Goal: Transaction & Acquisition: Book appointment/travel/reservation

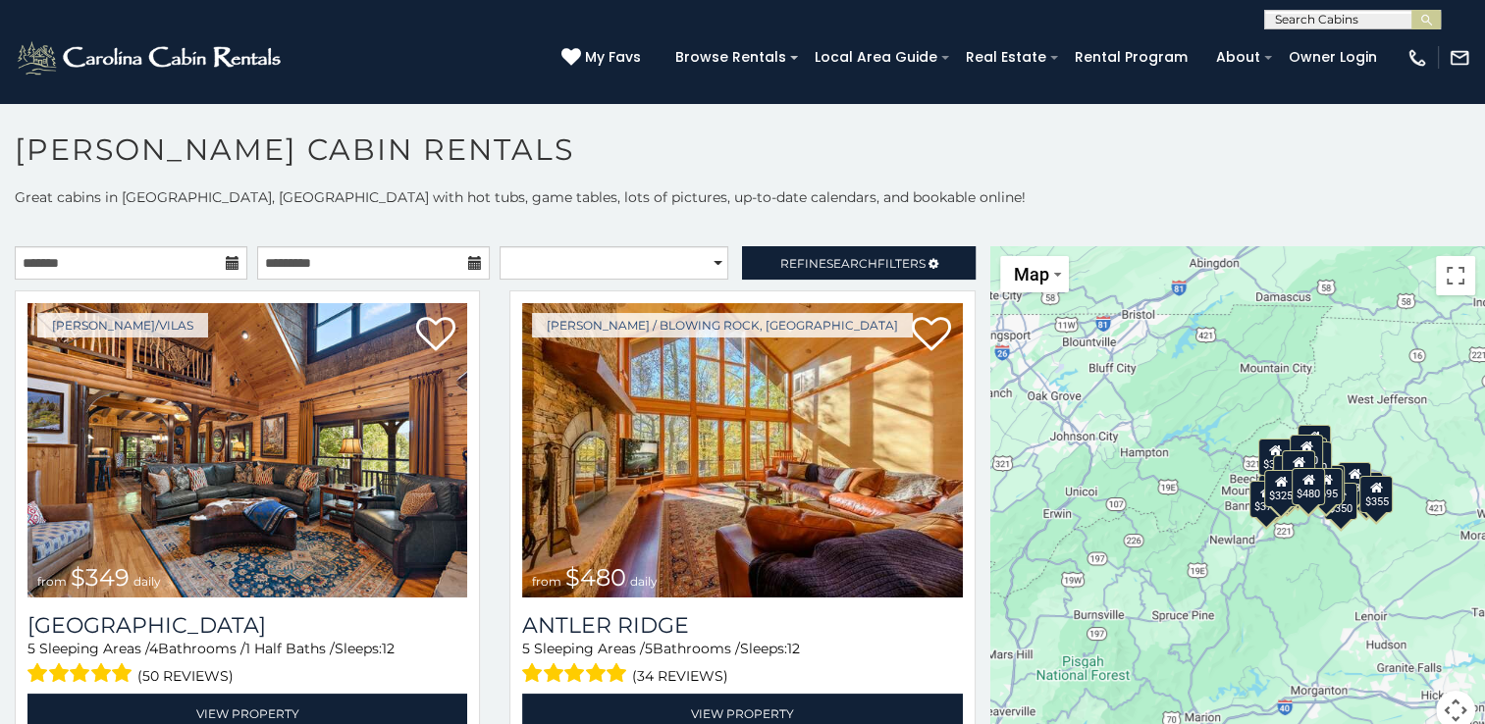
scroll to position [10, 0]
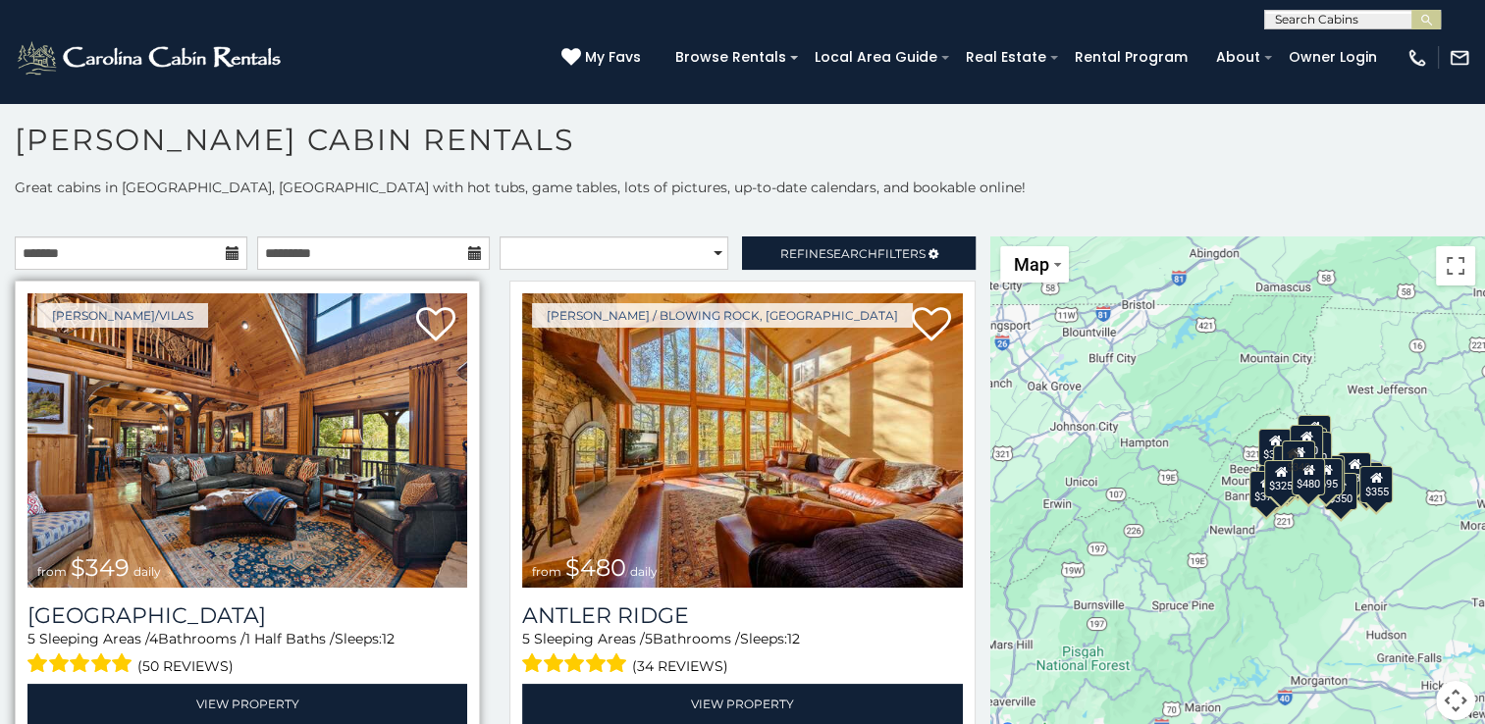
click at [318, 489] on img at bounding box center [247, 441] width 440 height 295
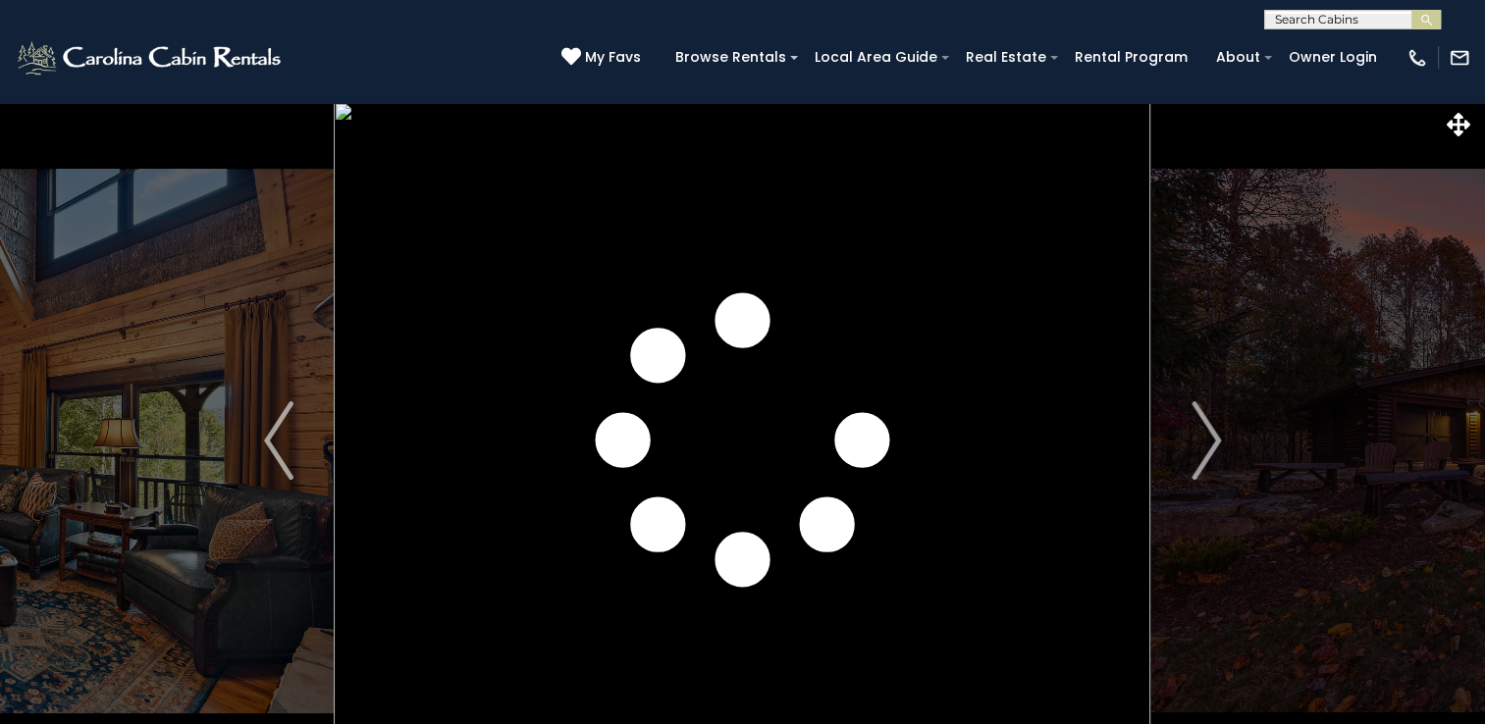
click at [1213, 450] on img "Next" at bounding box center [1206, 441] width 29 height 79
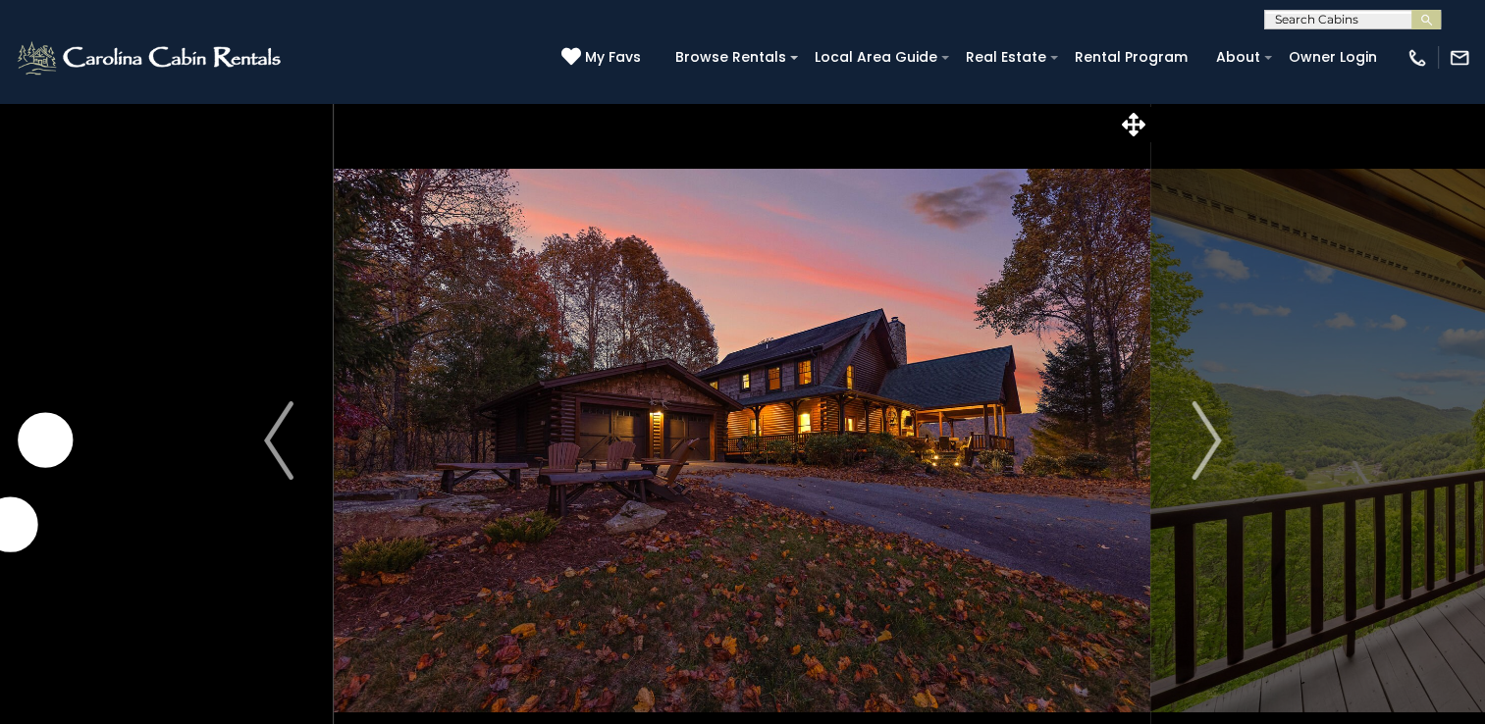
click at [1213, 450] on img "Next" at bounding box center [1206, 441] width 29 height 79
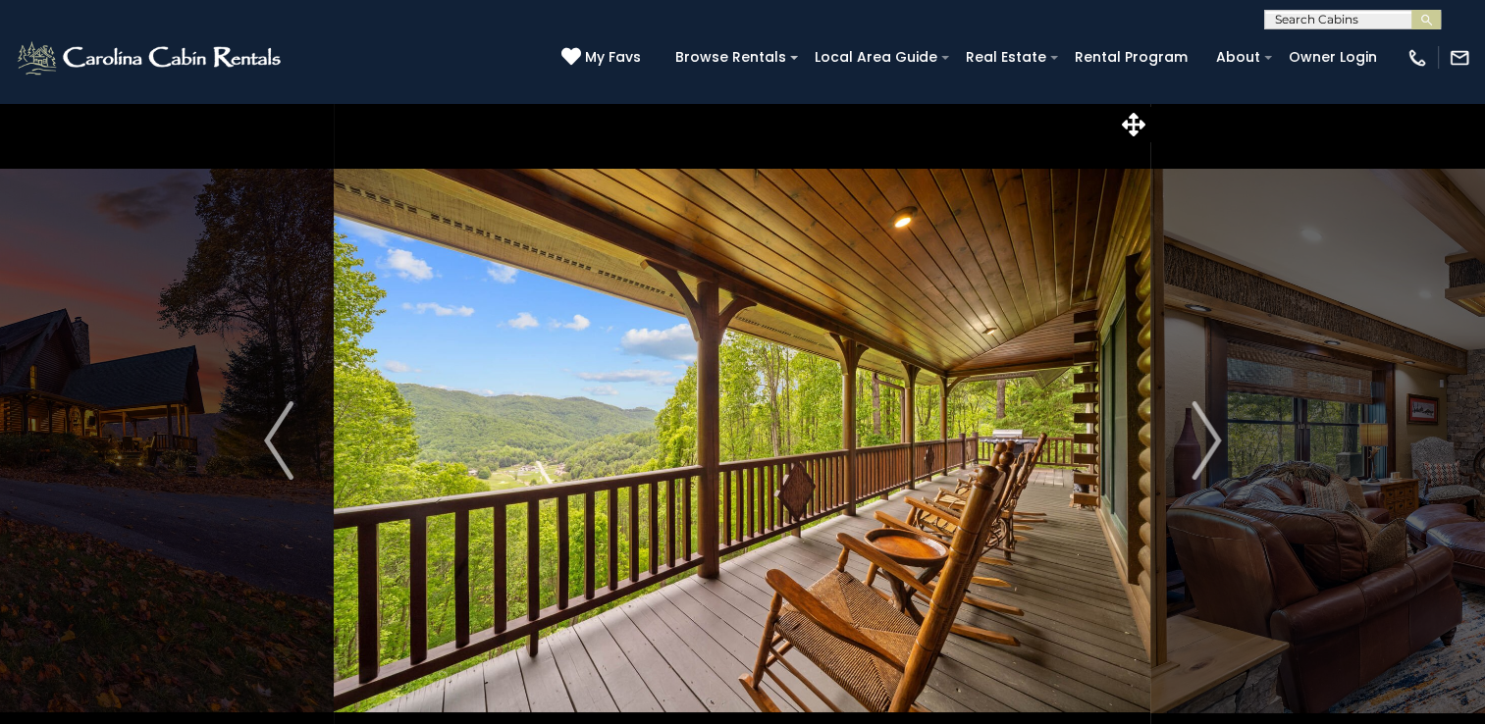
click at [1213, 450] on img "Next" at bounding box center [1206, 441] width 29 height 79
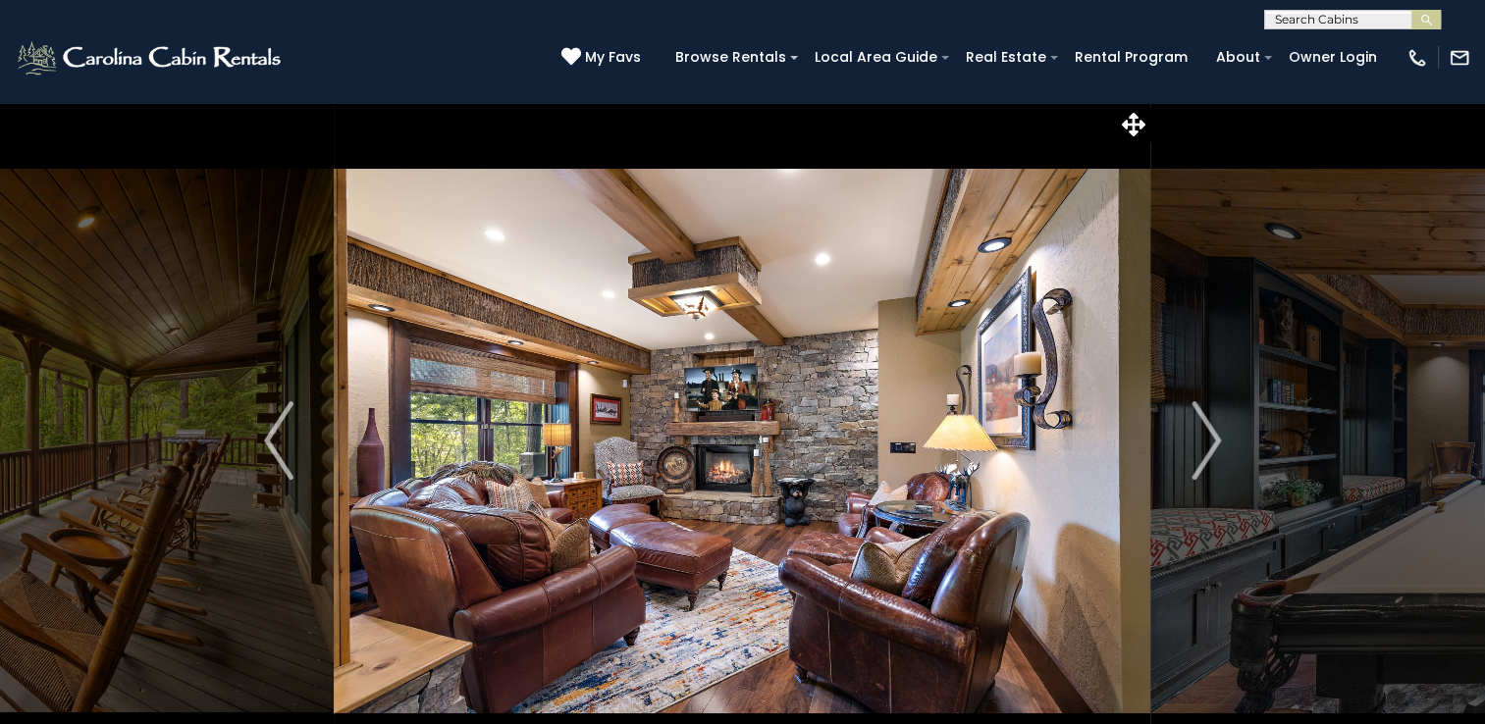
click at [1213, 450] on img "Next" at bounding box center [1206, 441] width 29 height 79
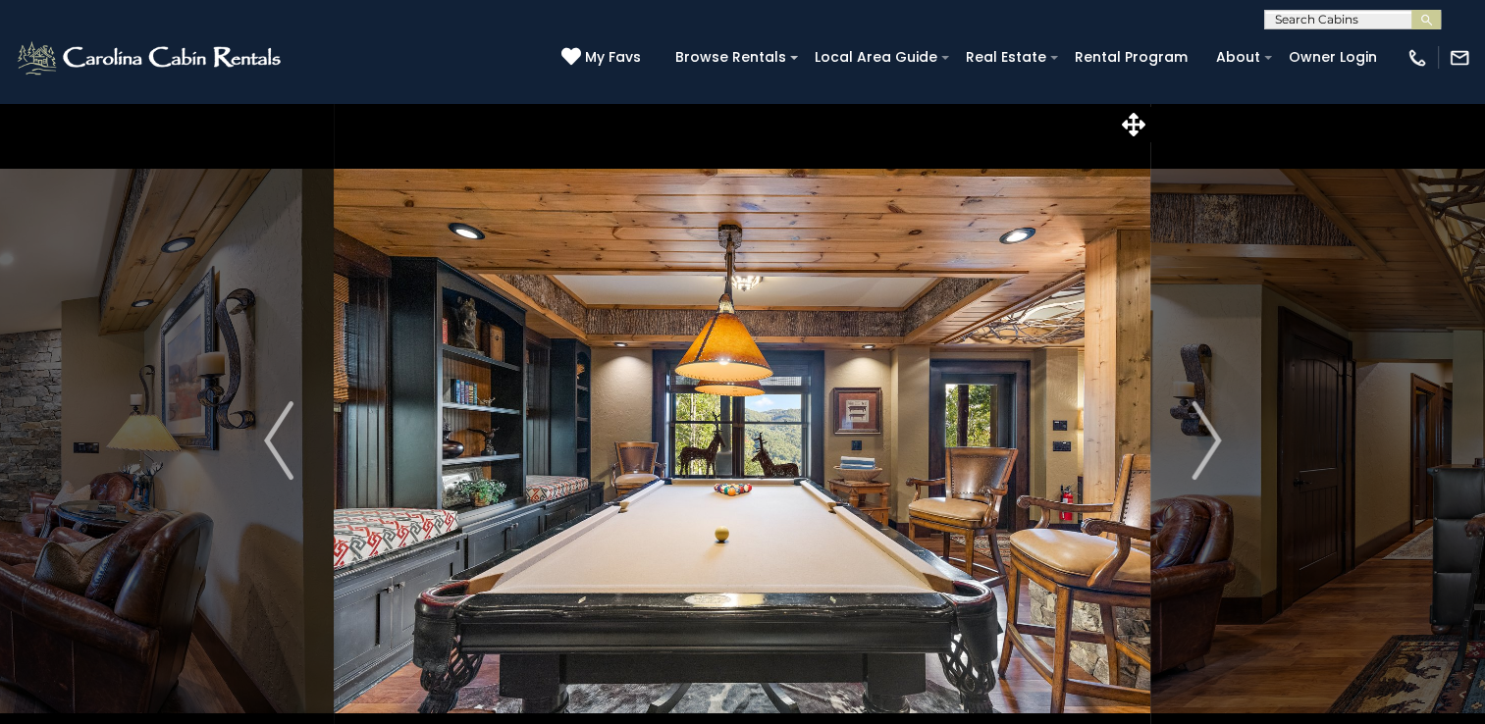
click at [1213, 450] on img "Next" at bounding box center [1206, 441] width 29 height 79
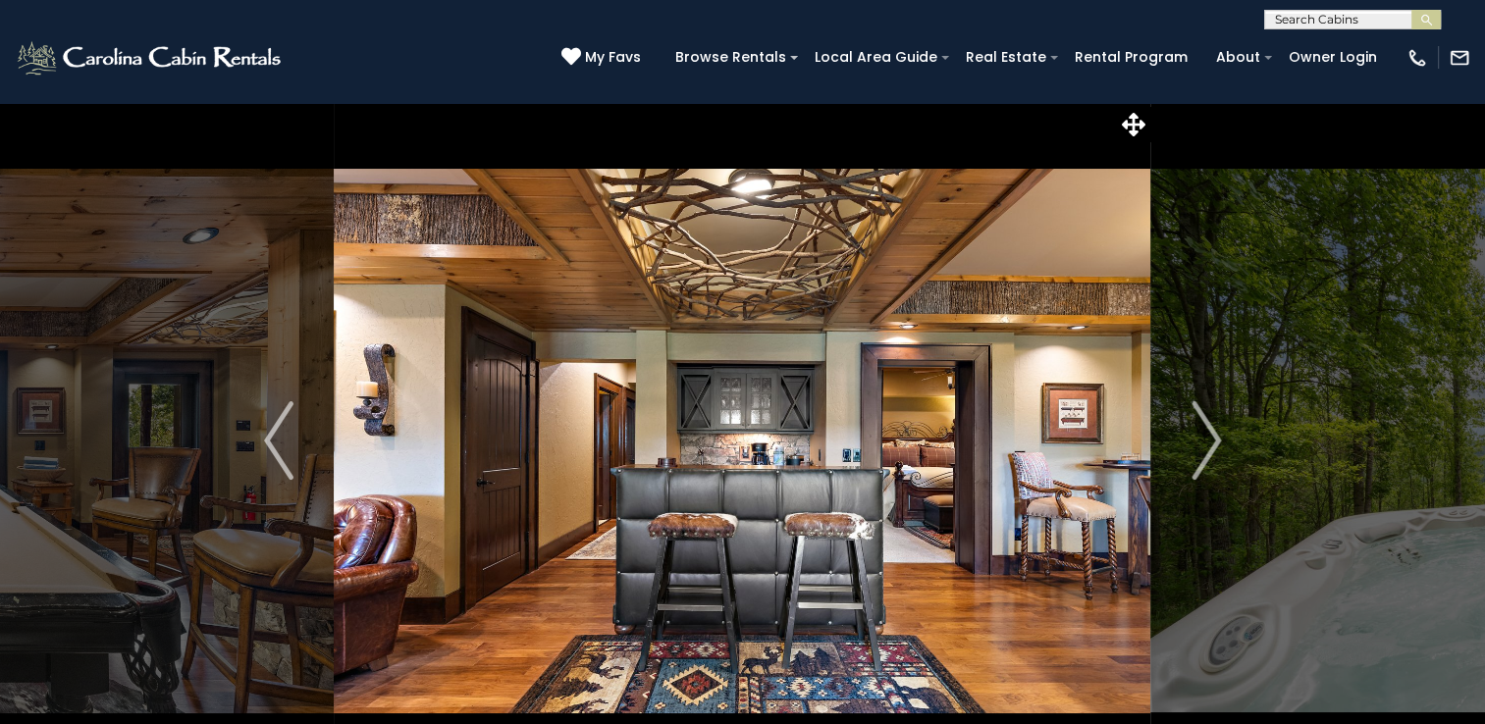
click at [1213, 450] on img "Next" at bounding box center [1206, 441] width 29 height 79
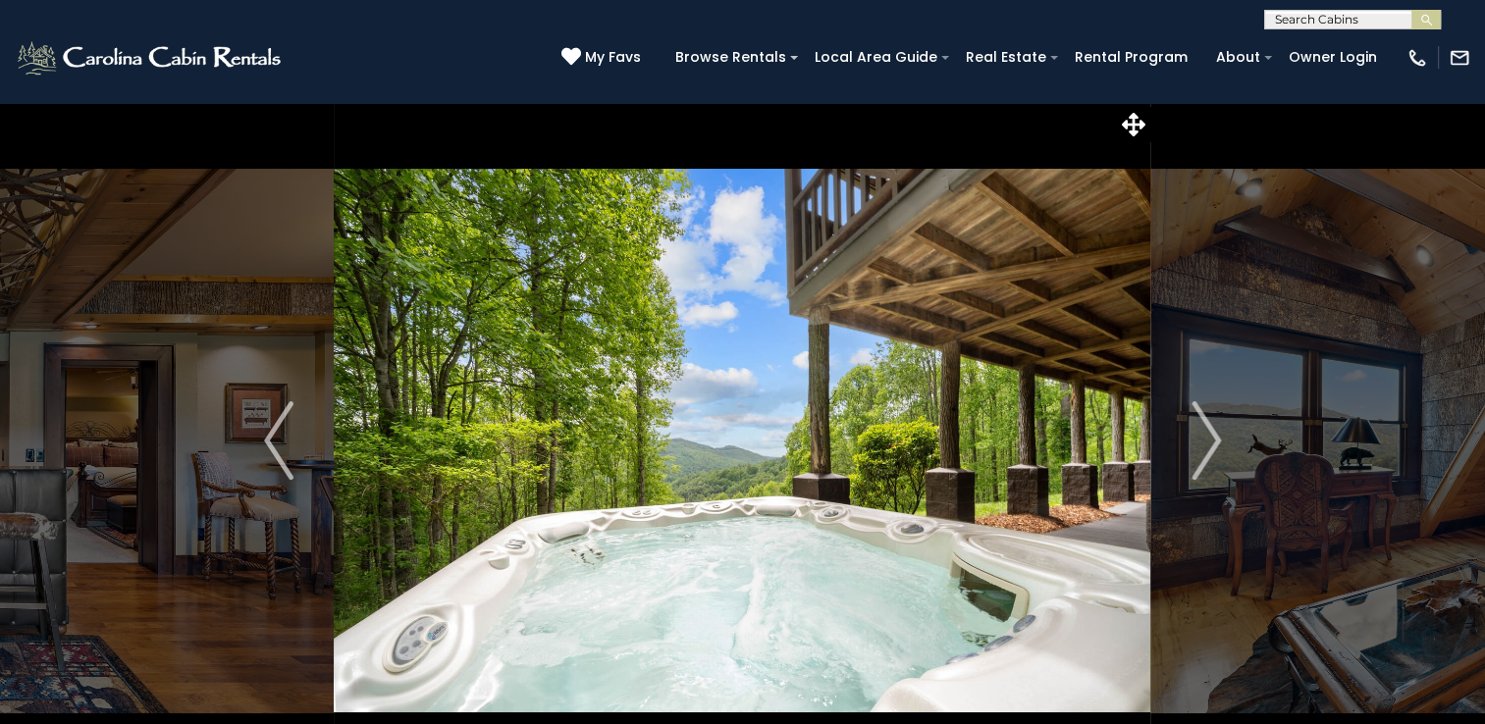
click at [1213, 450] on img "Next" at bounding box center [1206, 441] width 29 height 79
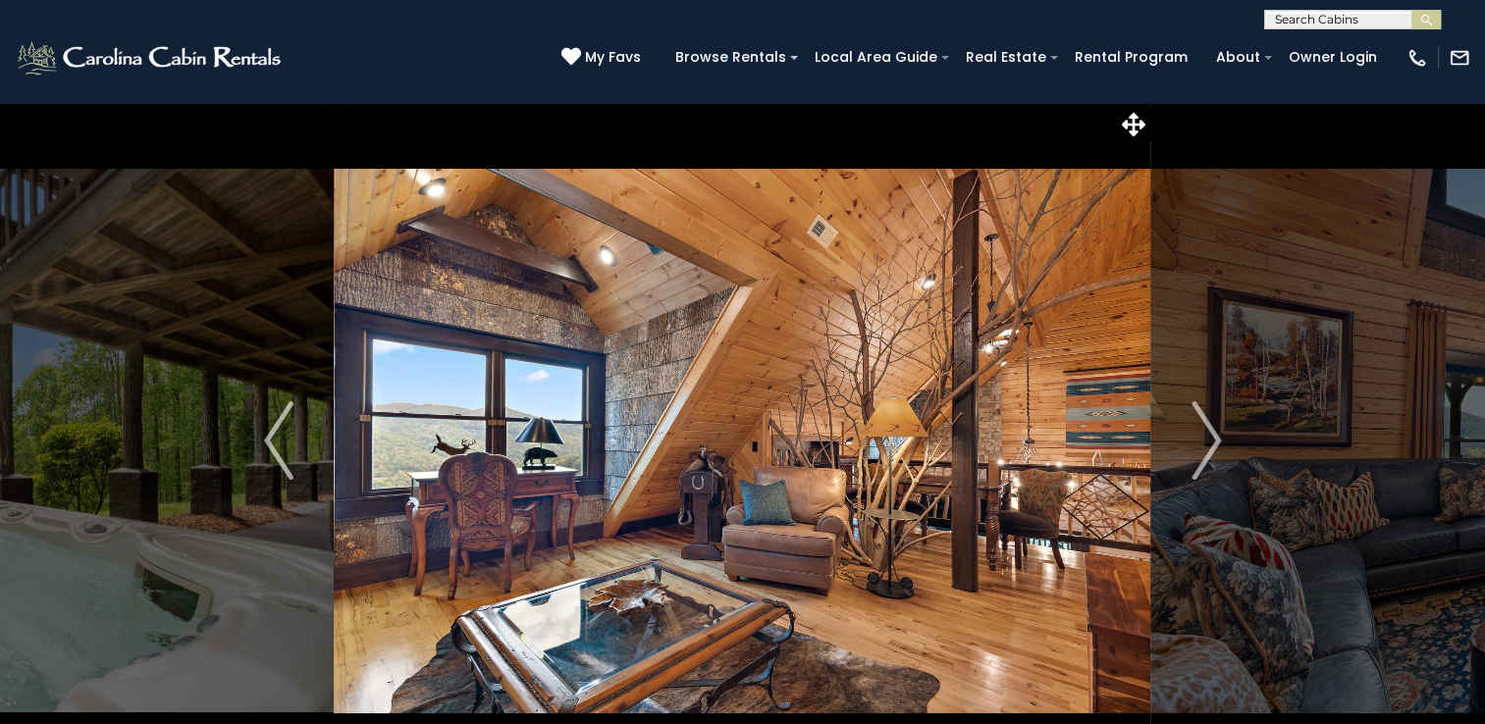
click at [1213, 450] on img "Next" at bounding box center [1206, 441] width 29 height 79
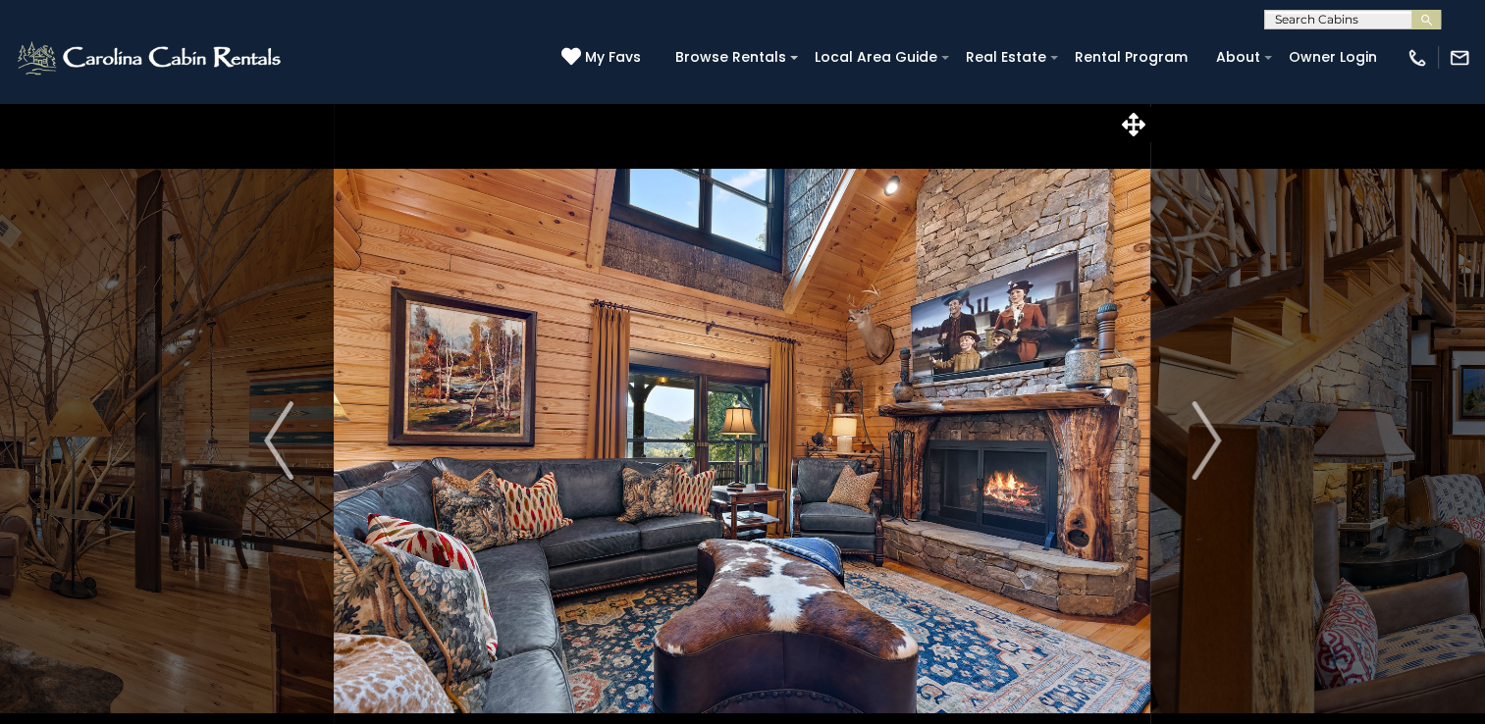
click at [1213, 450] on img "Next" at bounding box center [1206, 441] width 29 height 79
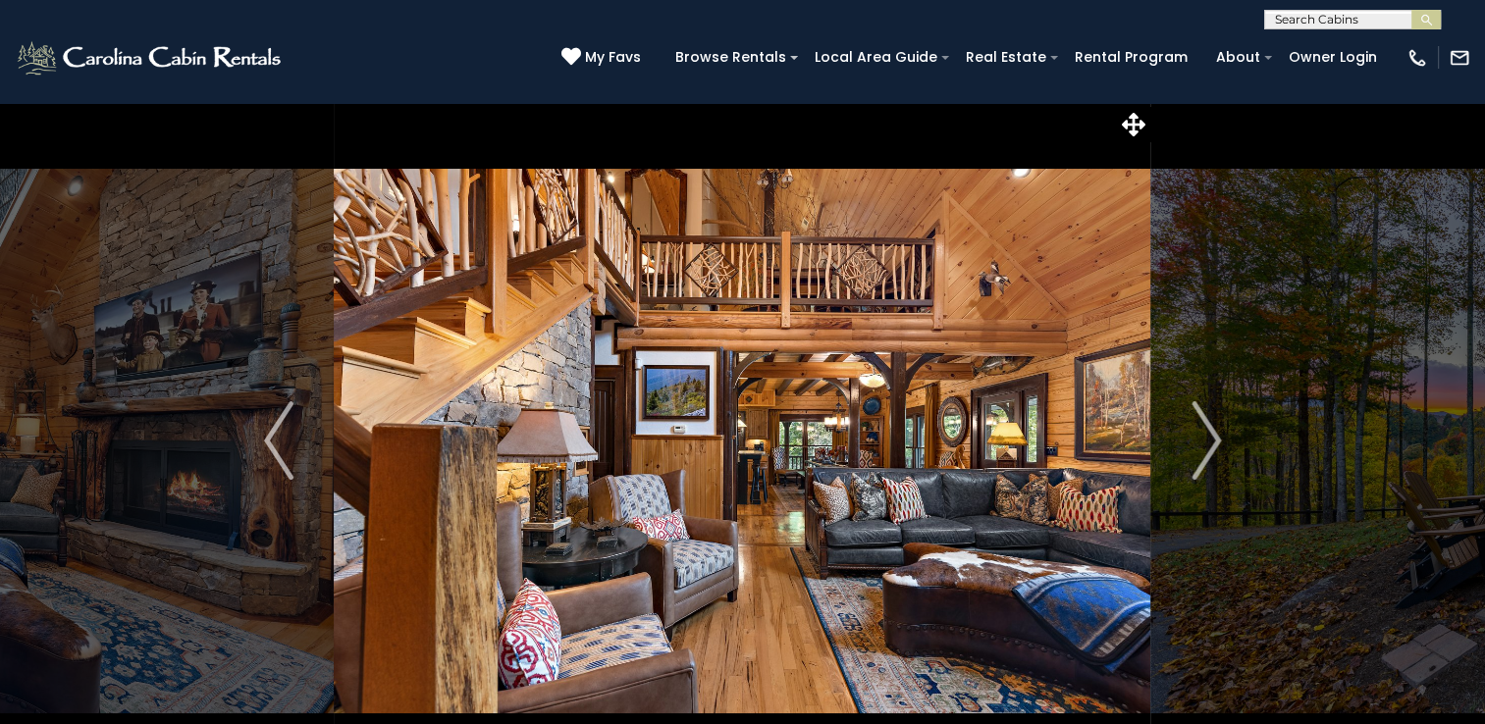
click at [1213, 450] on img "Next" at bounding box center [1206, 441] width 29 height 79
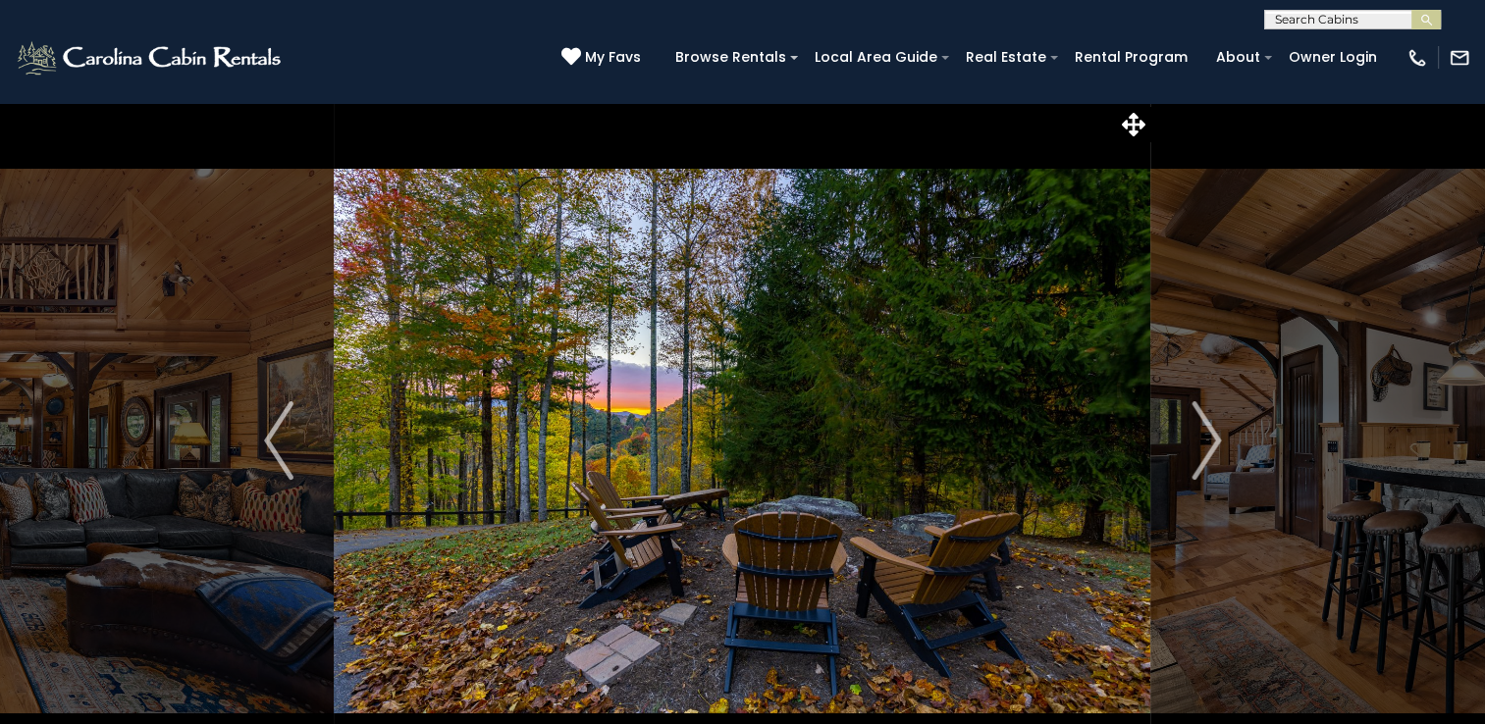
click at [1213, 450] on img "Next" at bounding box center [1206, 441] width 29 height 79
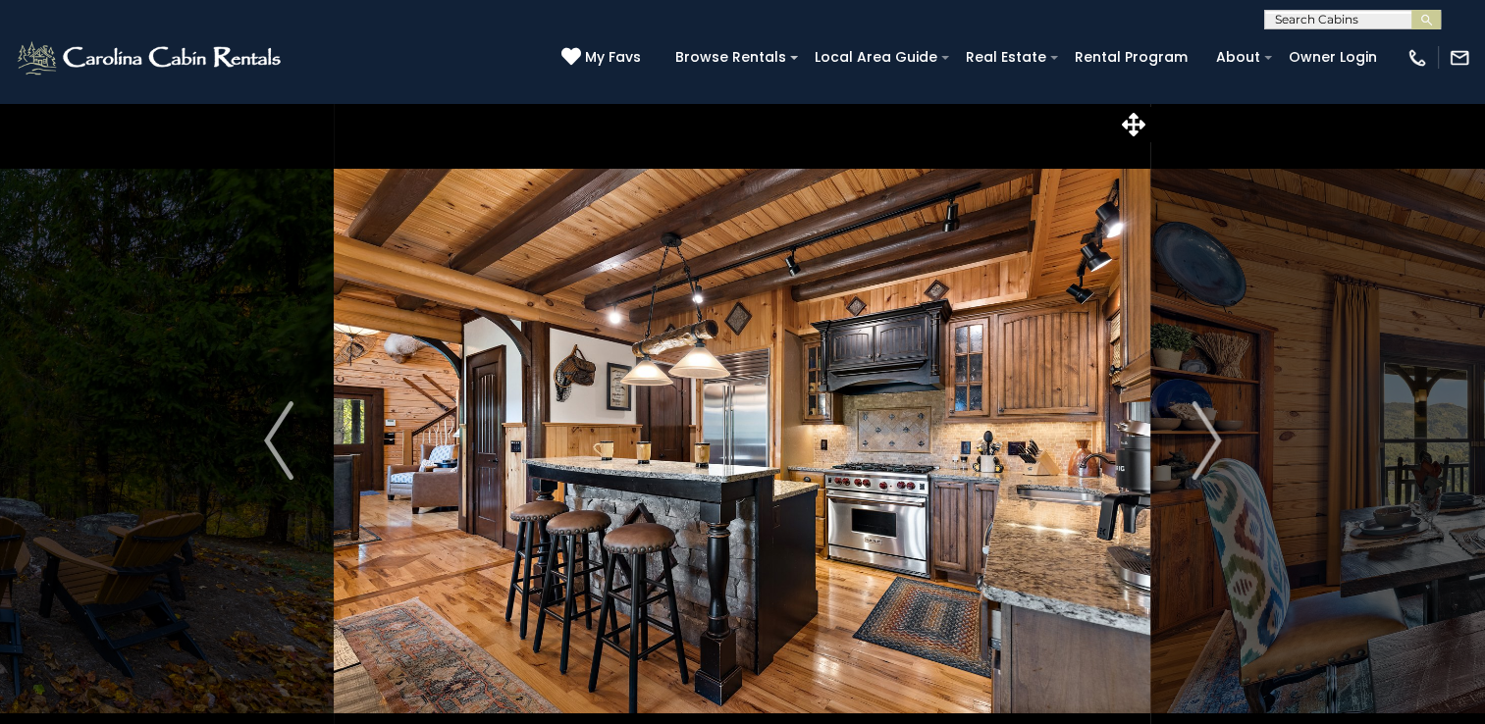
click at [1213, 450] on img "Next" at bounding box center [1206, 441] width 29 height 79
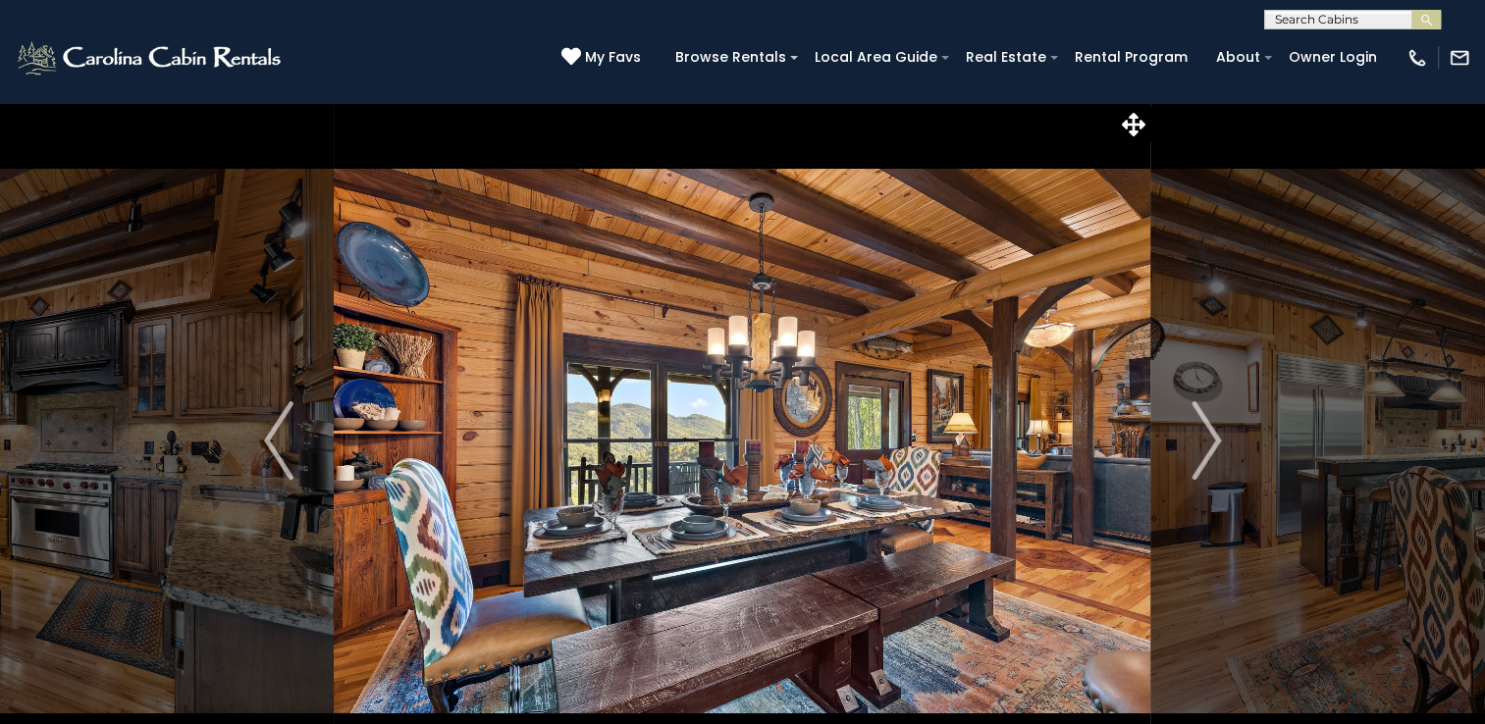
click at [1213, 450] on img "Next" at bounding box center [1206, 441] width 29 height 79
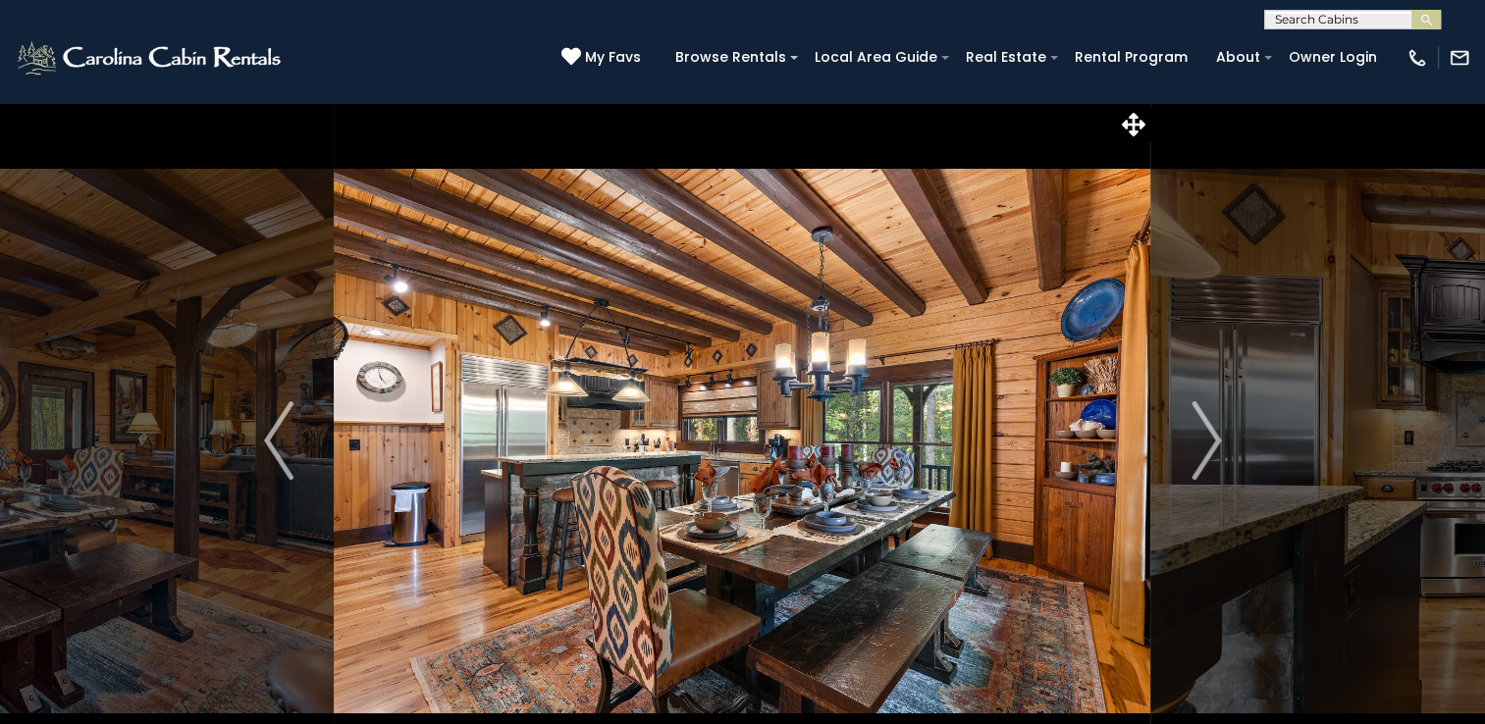
click at [1213, 450] on img "Next" at bounding box center [1206, 441] width 29 height 79
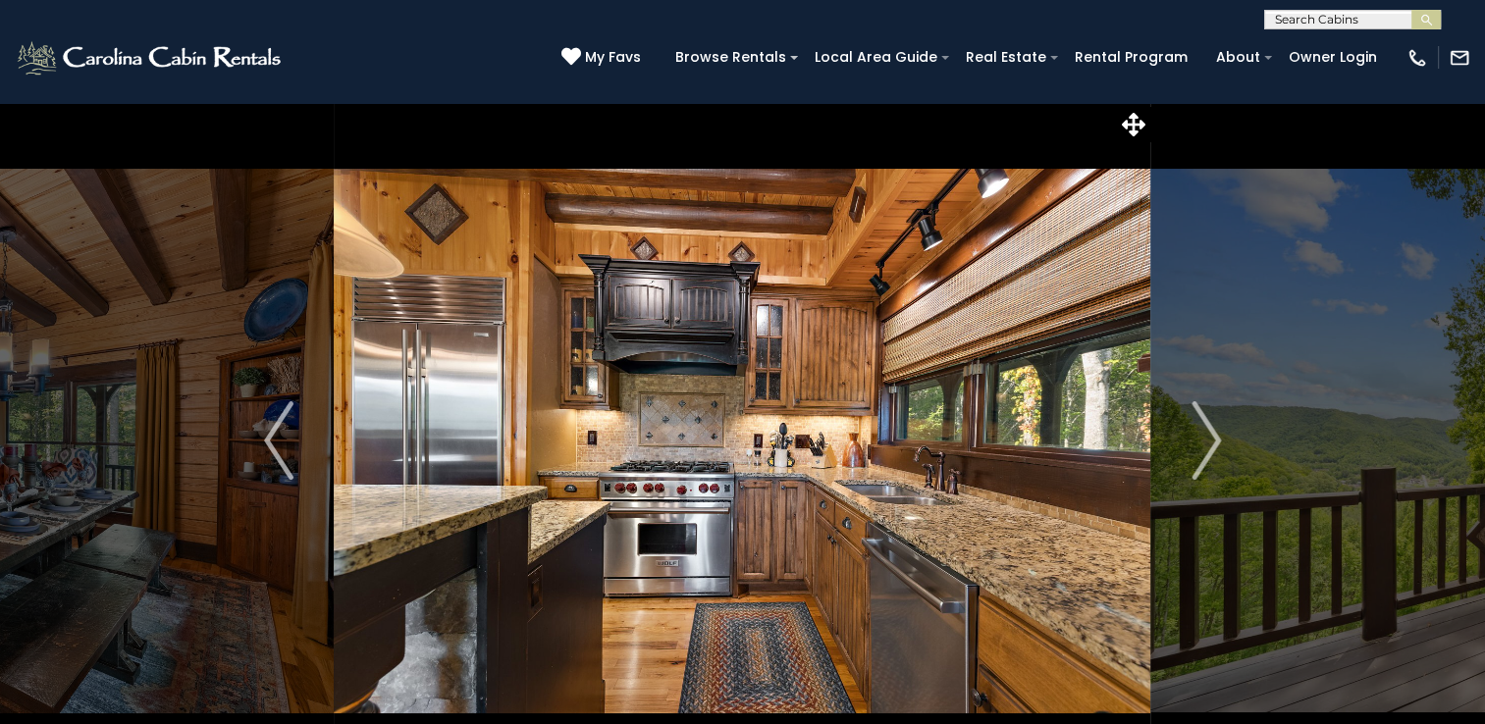
click at [1213, 450] on img "Next" at bounding box center [1206, 441] width 29 height 79
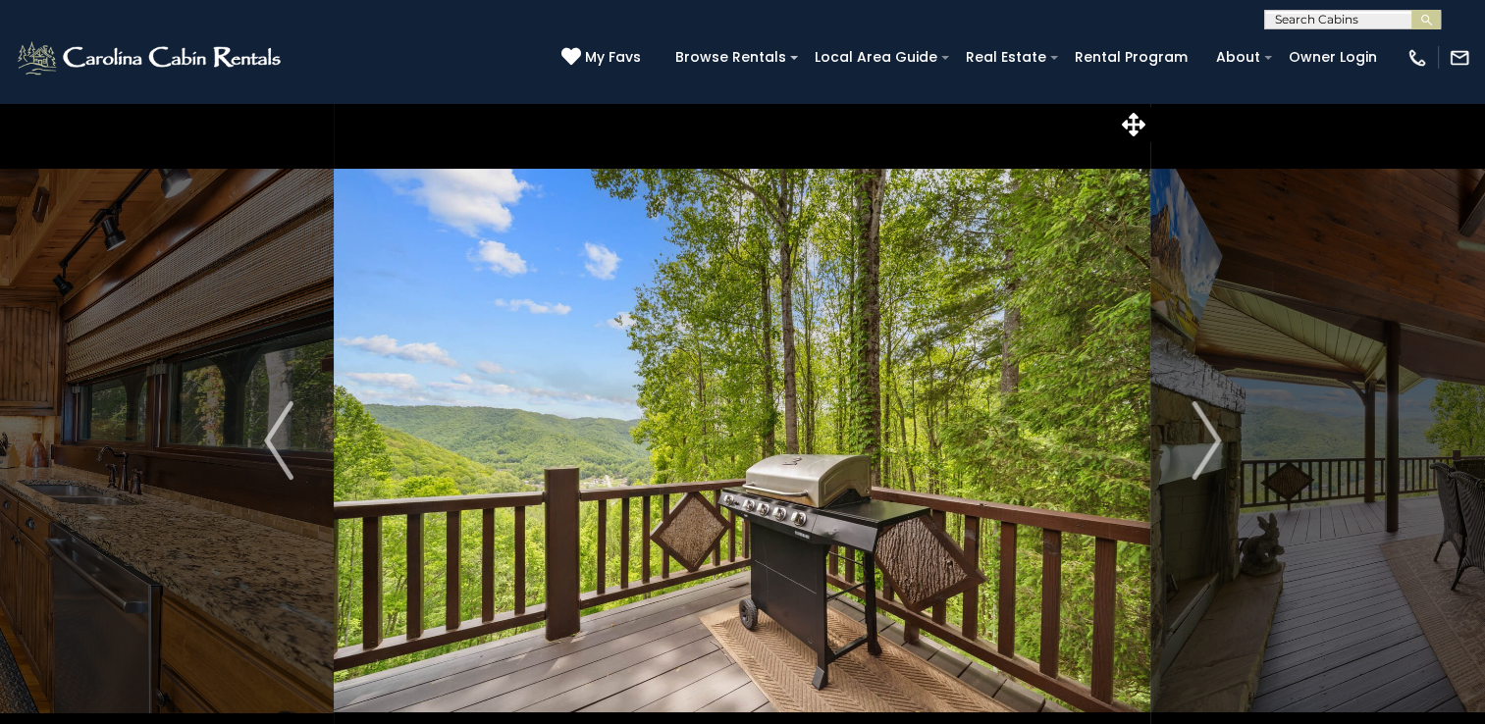
click at [1213, 450] on img "Next" at bounding box center [1206, 441] width 29 height 79
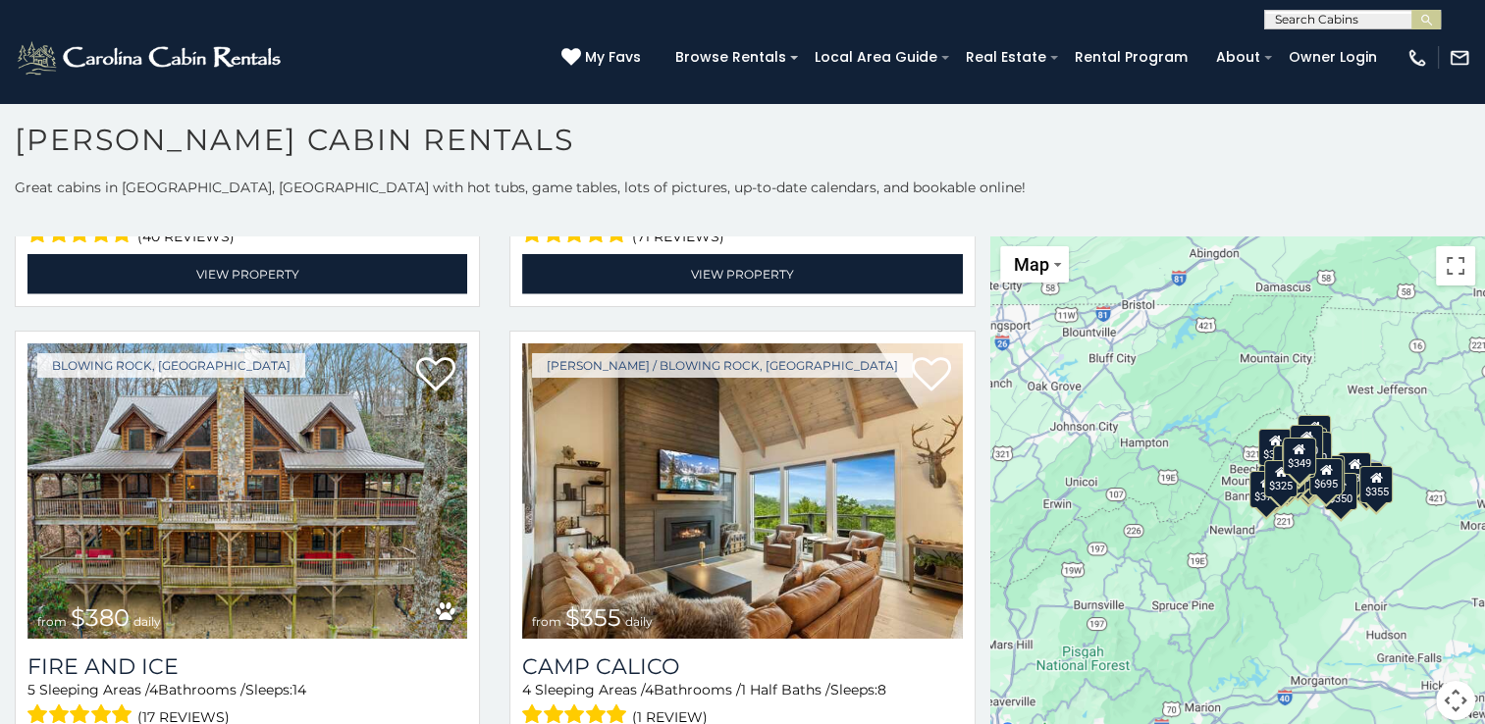
scroll to position [4767, 0]
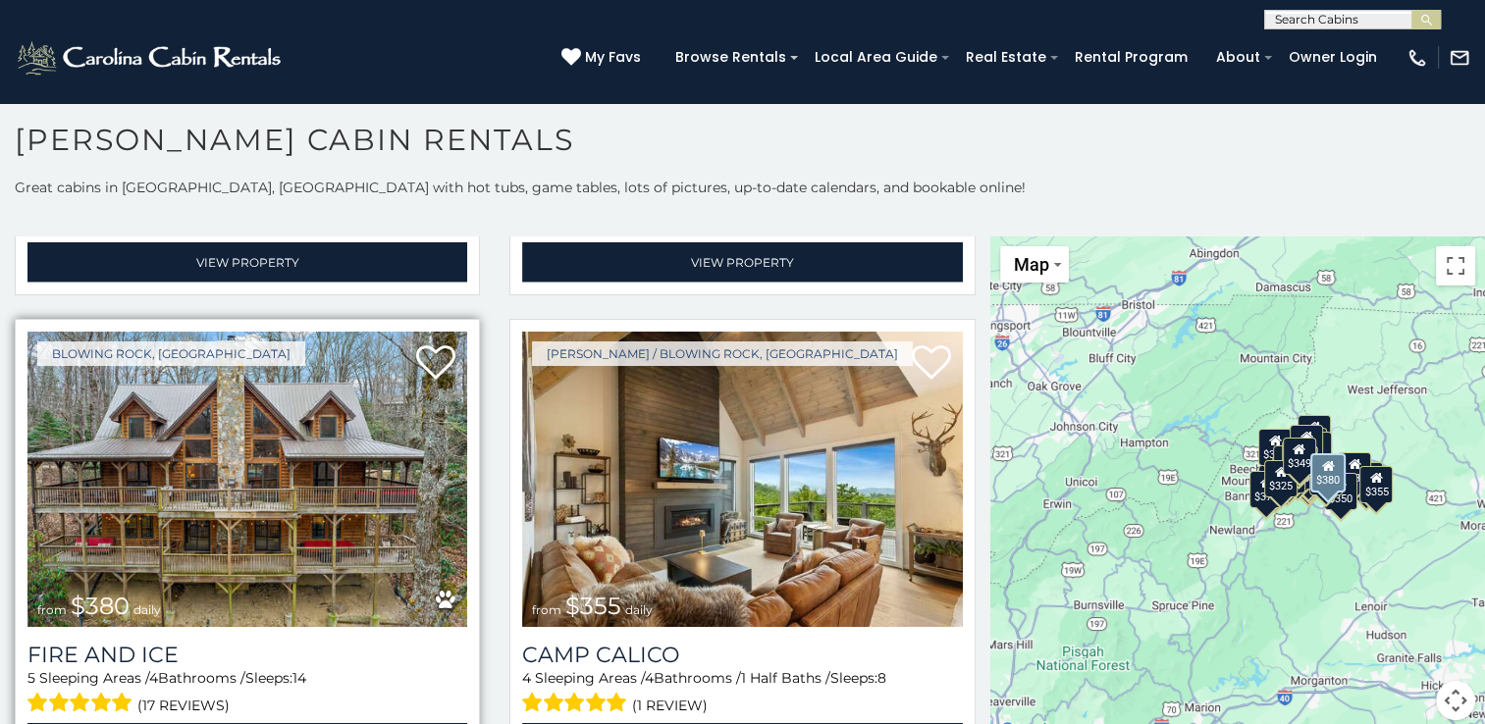
click at [214, 417] on img at bounding box center [247, 479] width 440 height 295
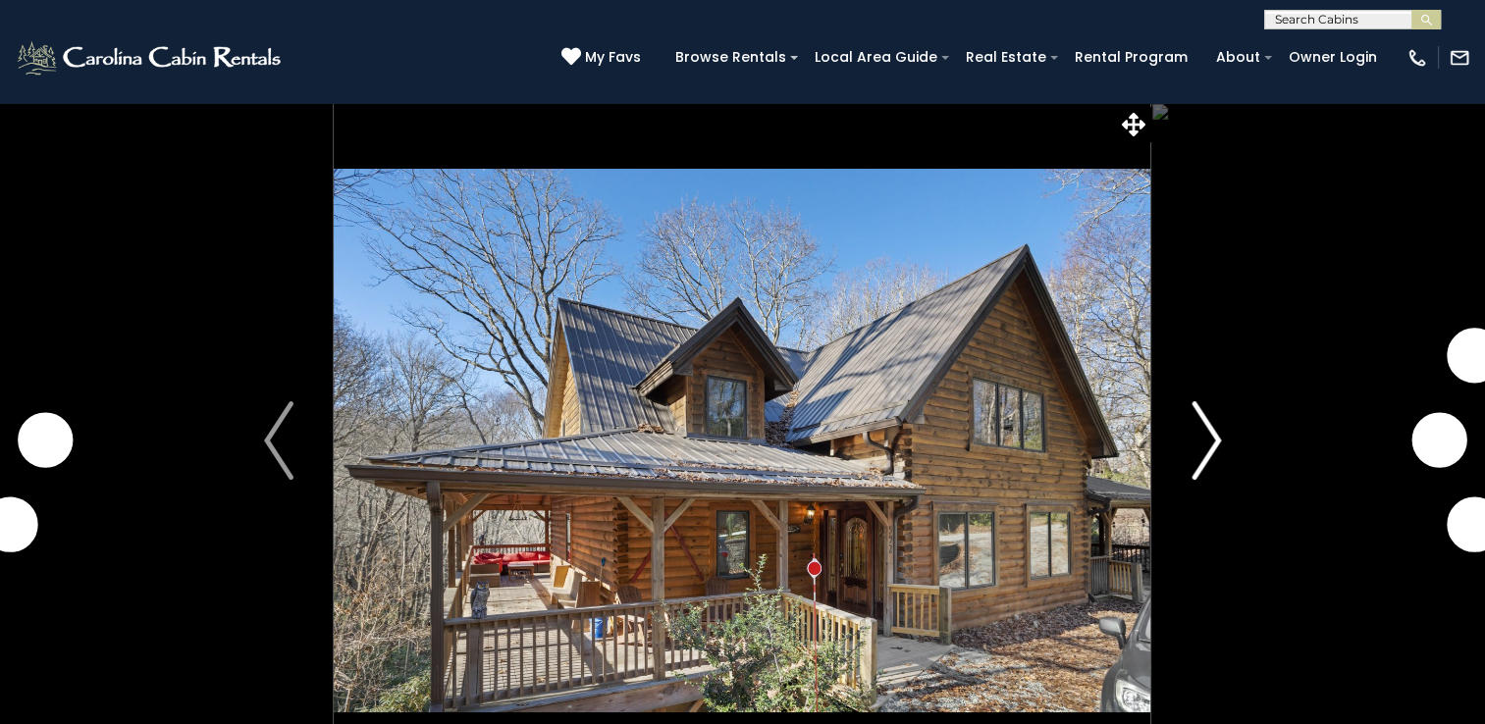
click at [1213, 436] on img "Next" at bounding box center [1206, 441] width 29 height 79
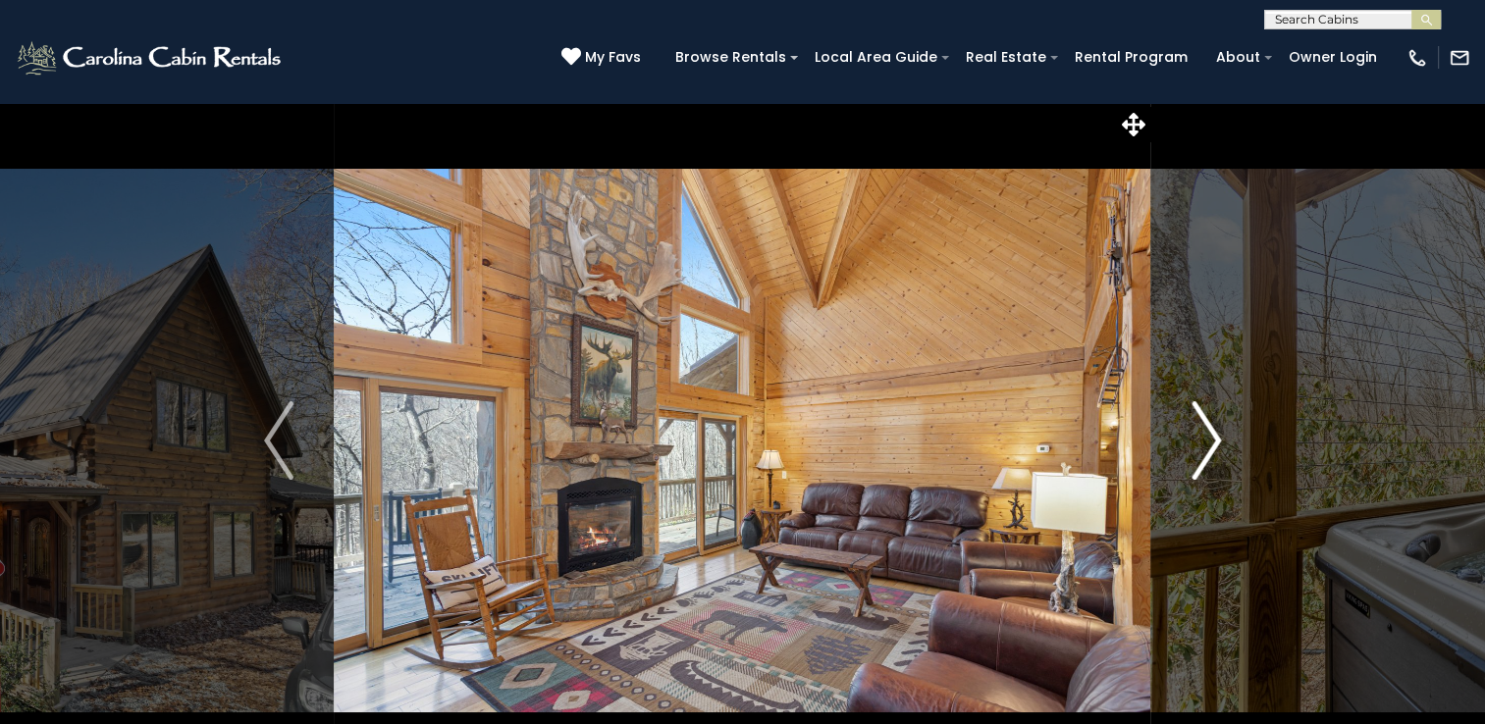
click at [1213, 436] on img "Next" at bounding box center [1206, 441] width 29 height 79
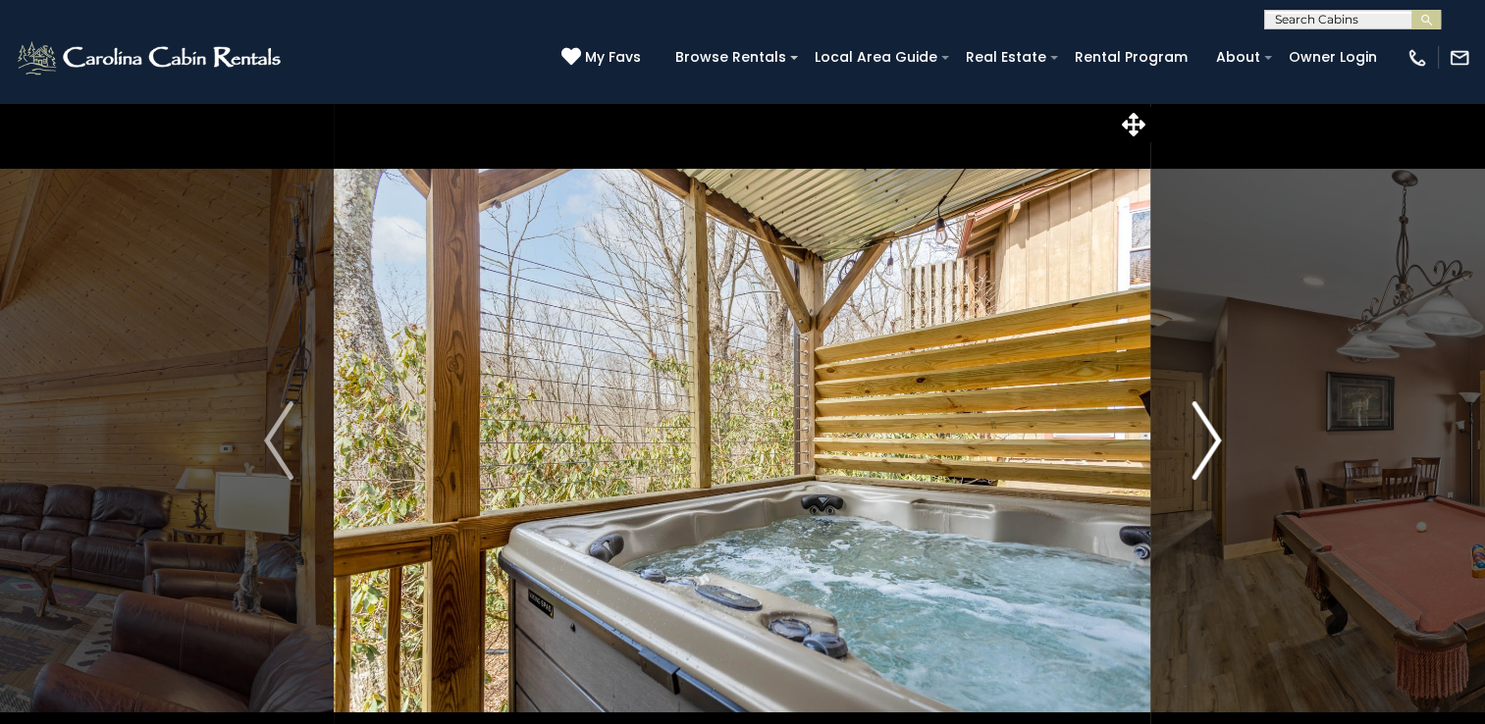
click at [1213, 436] on img "Next" at bounding box center [1206, 441] width 29 height 79
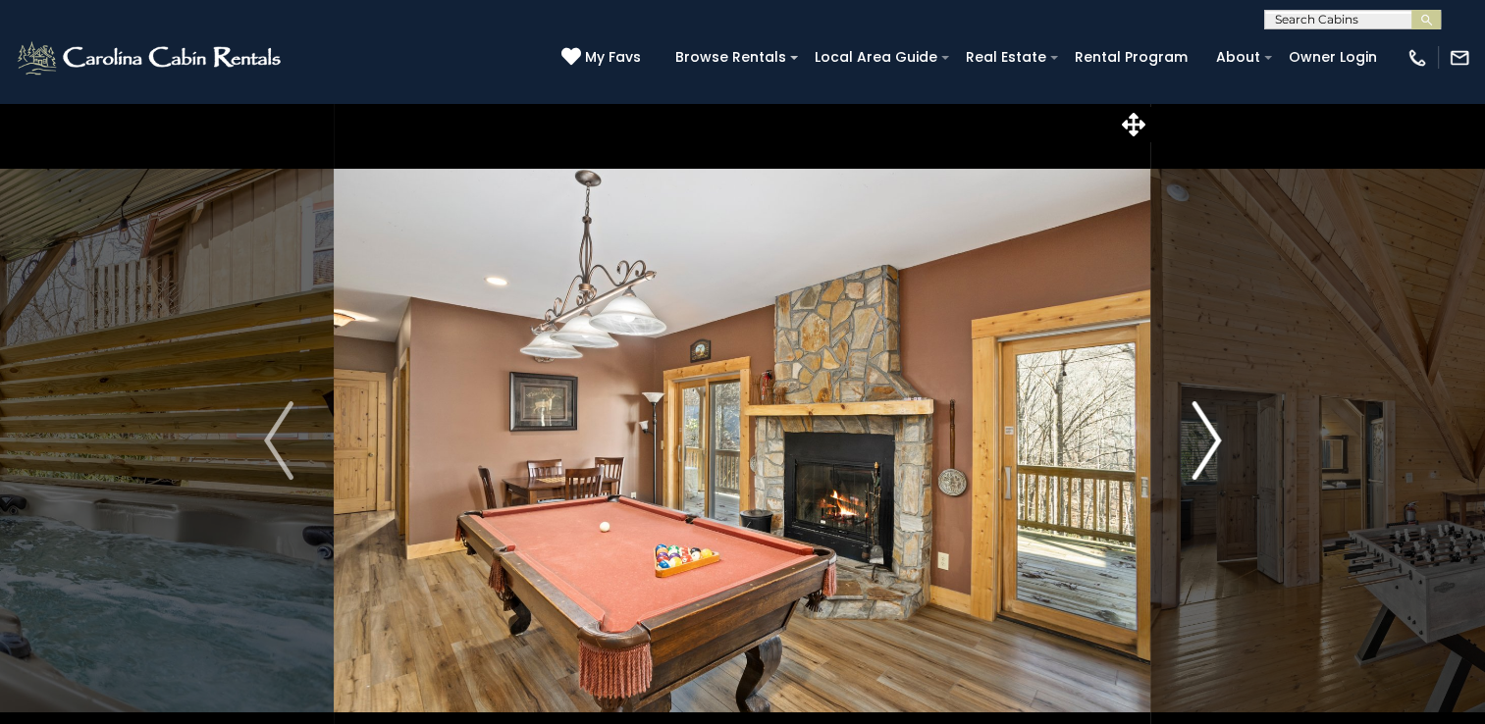
click at [1213, 436] on img "Next" at bounding box center [1206, 441] width 29 height 79
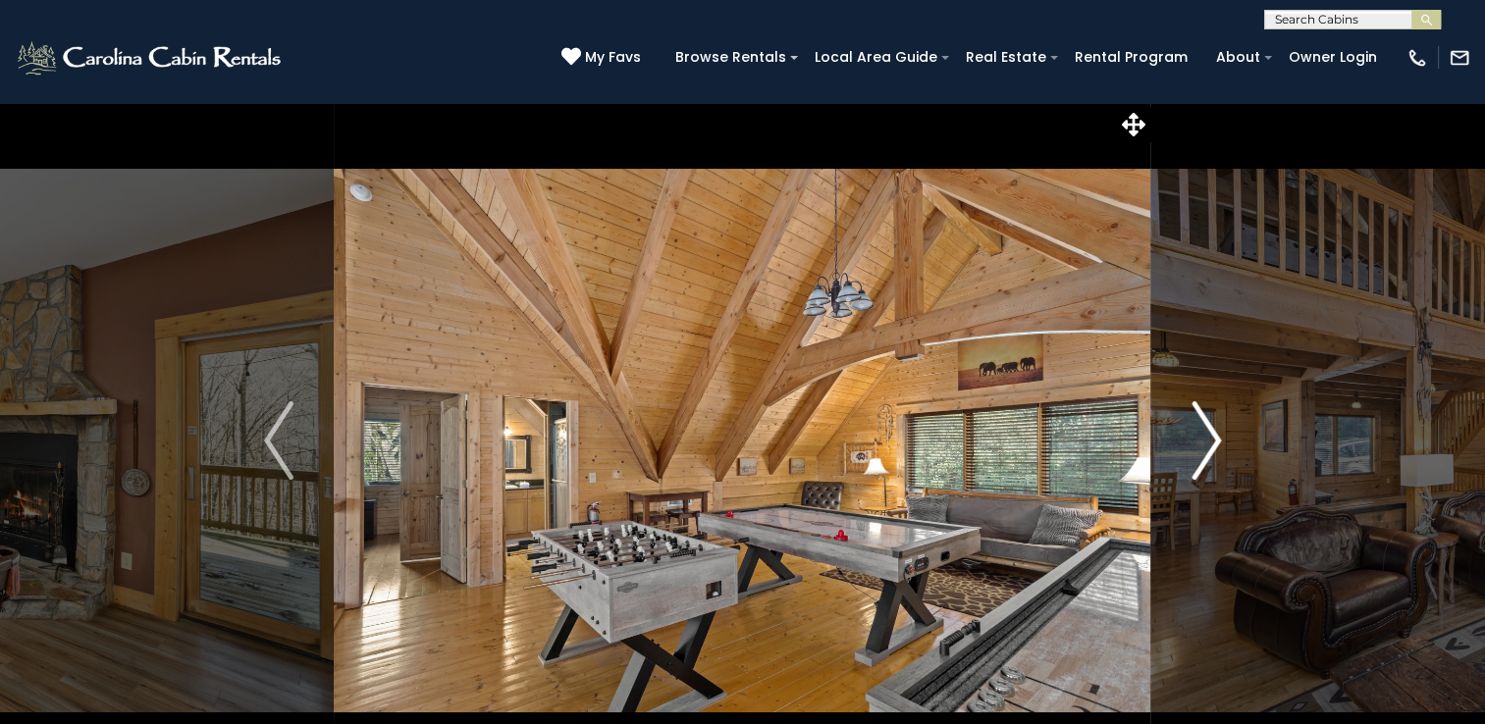
click at [1213, 436] on img "Next" at bounding box center [1206, 441] width 29 height 79
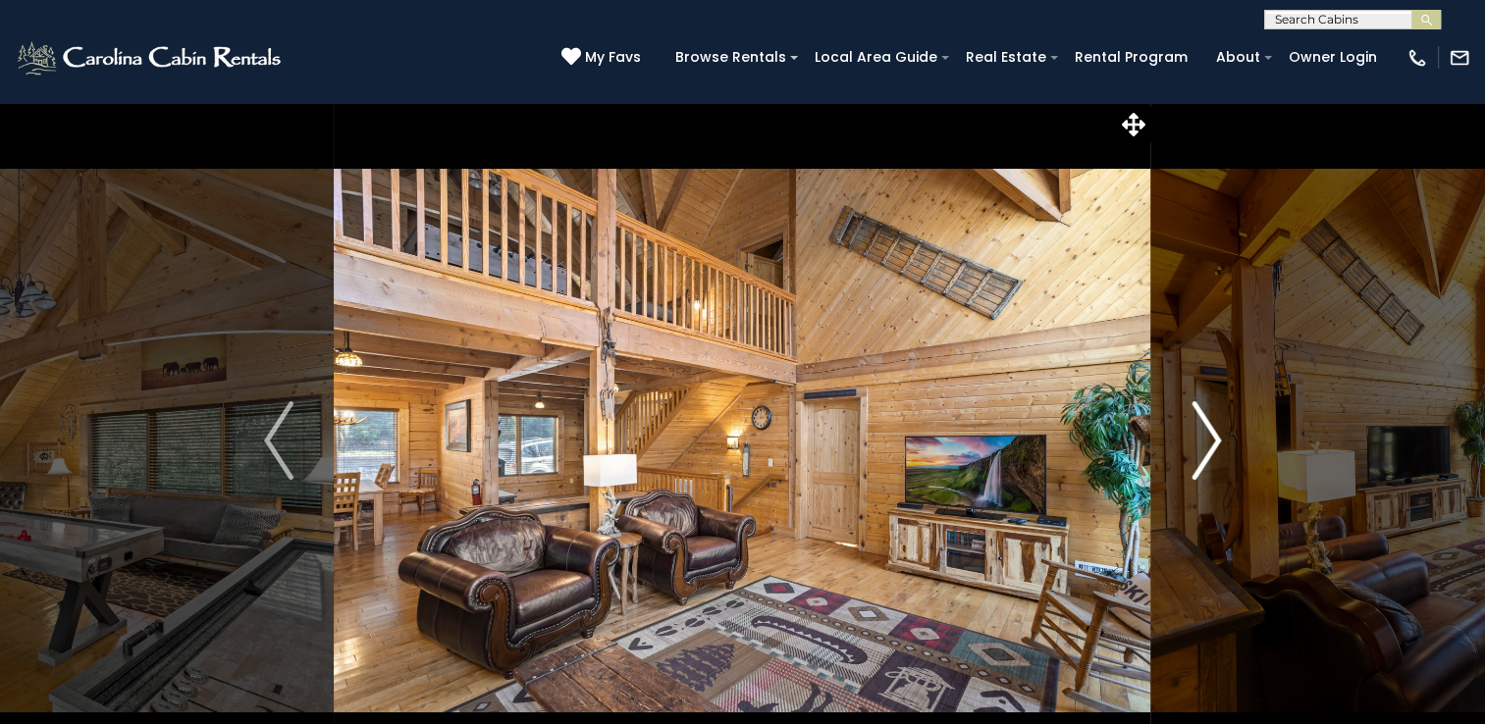
click at [1213, 436] on img "Next" at bounding box center [1206, 441] width 29 height 79
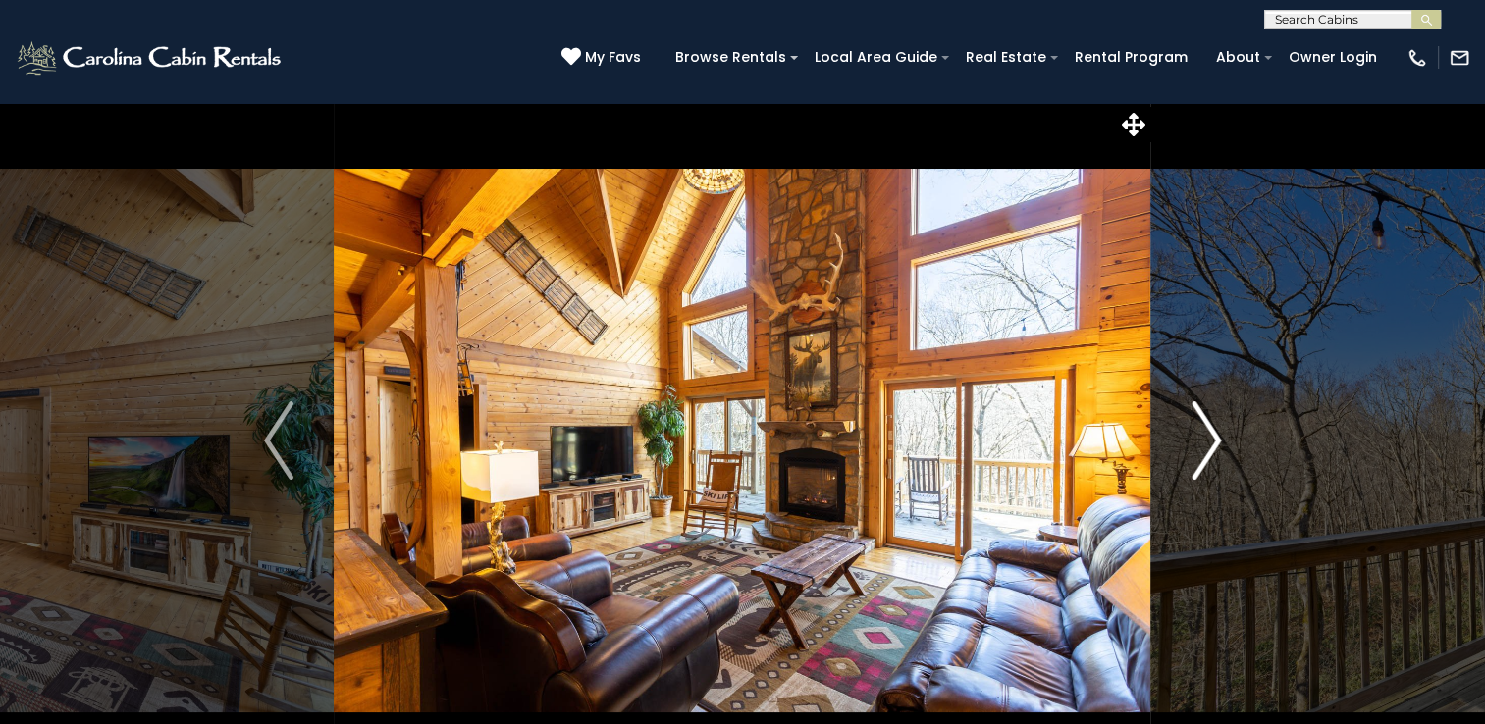
click at [1213, 436] on img "Next" at bounding box center [1206, 441] width 29 height 79
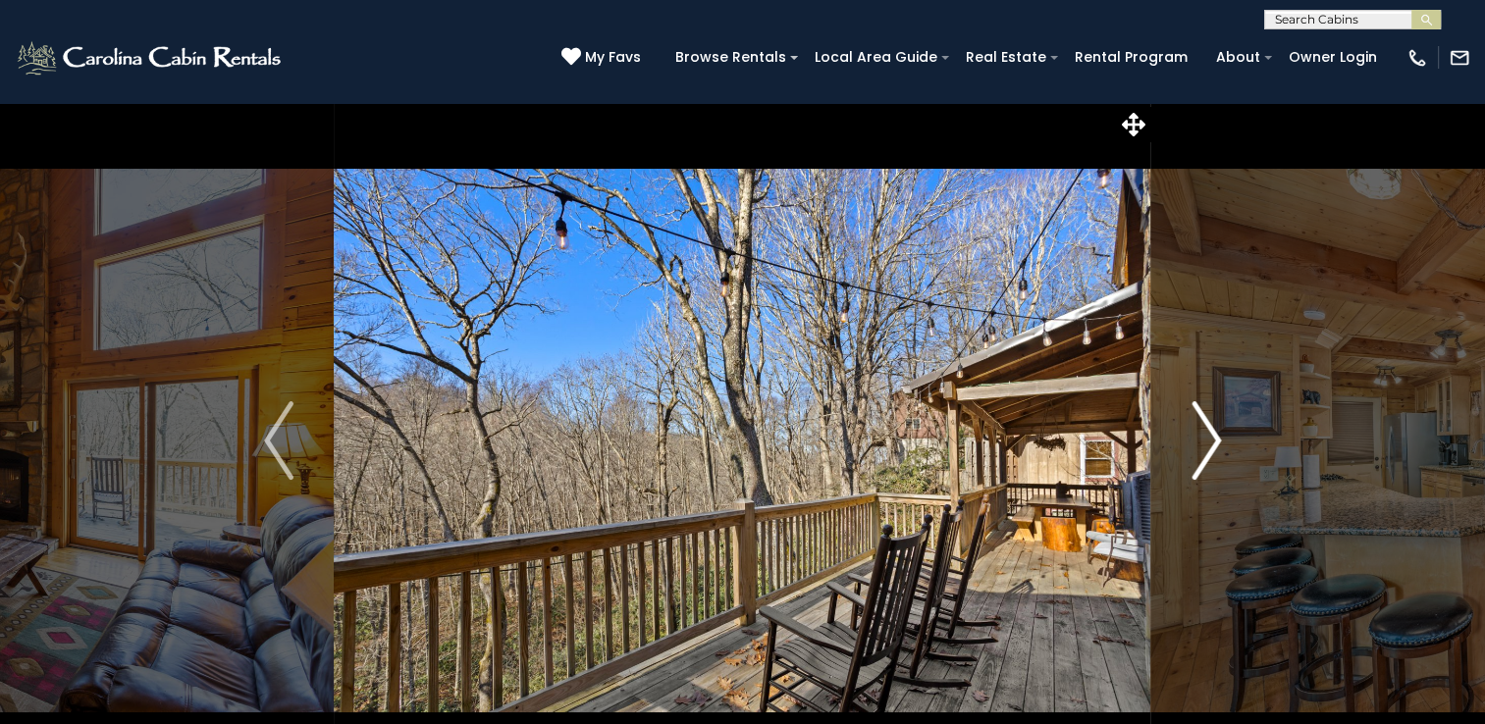
click at [1213, 436] on img "Next" at bounding box center [1206, 441] width 29 height 79
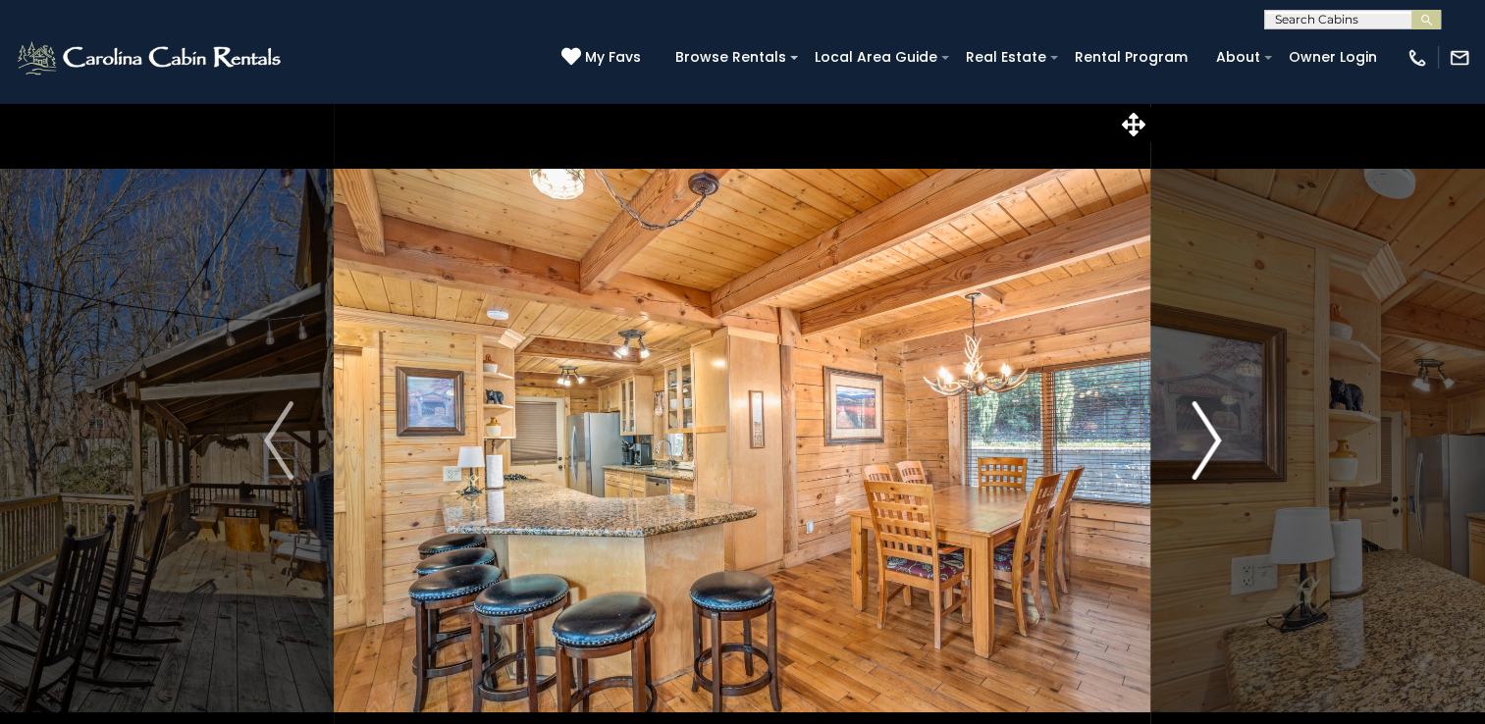
click at [1213, 436] on img "Next" at bounding box center [1206, 441] width 29 height 79
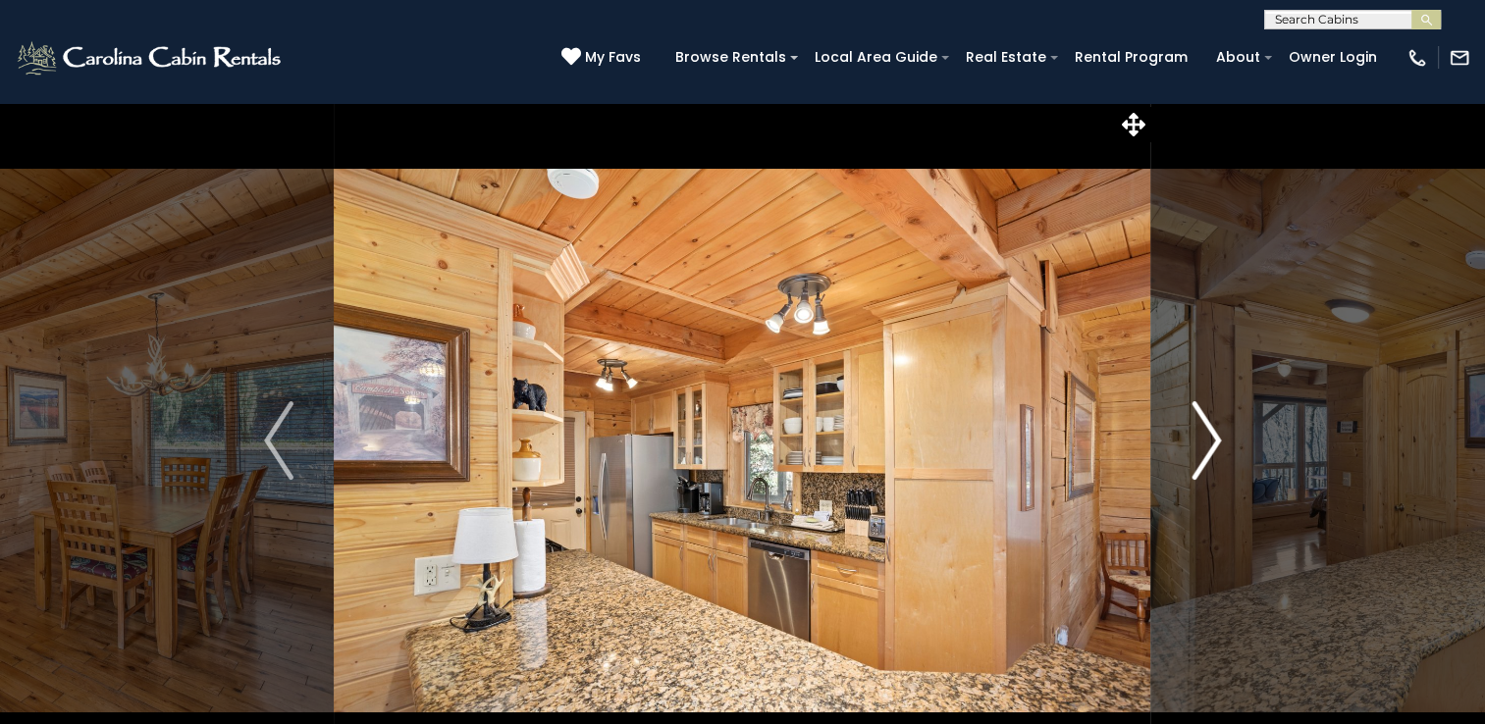
click at [1213, 436] on img "Next" at bounding box center [1206, 441] width 29 height 79
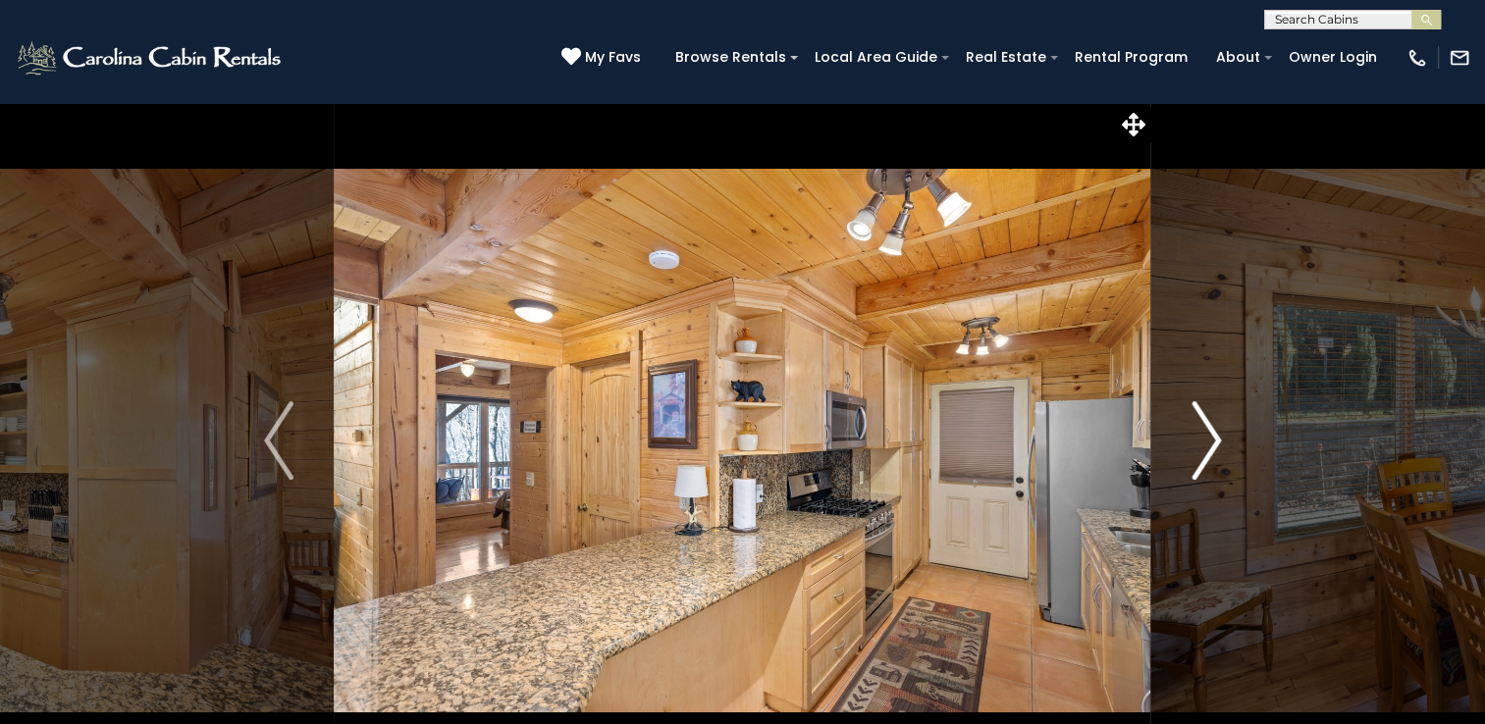
click at [1213, 436] on img "Next" at bounding box center [1206, 441] width 29 height 79
